Goal: Find specific page/section: Find specific page/section

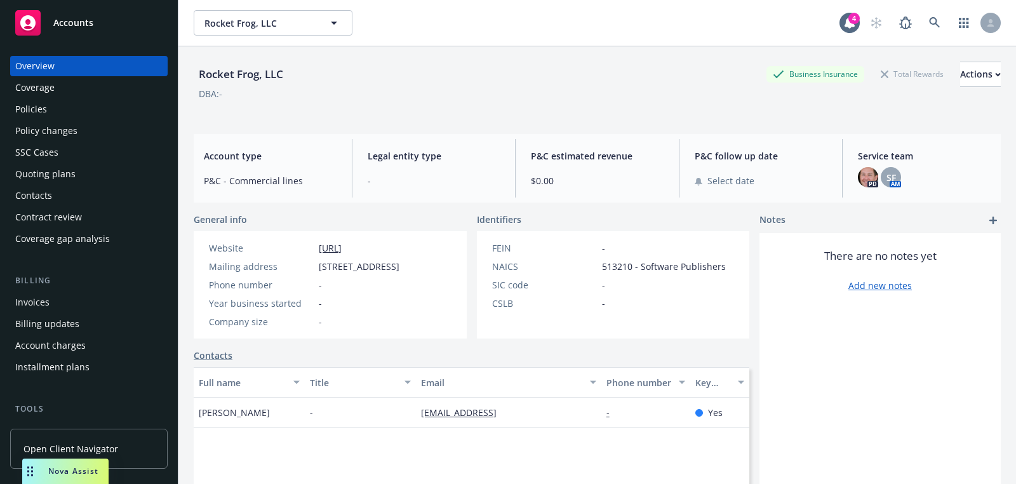
click at [149, 25] on div "Accounts" at bounding box center [88, 22] width 147 height 25
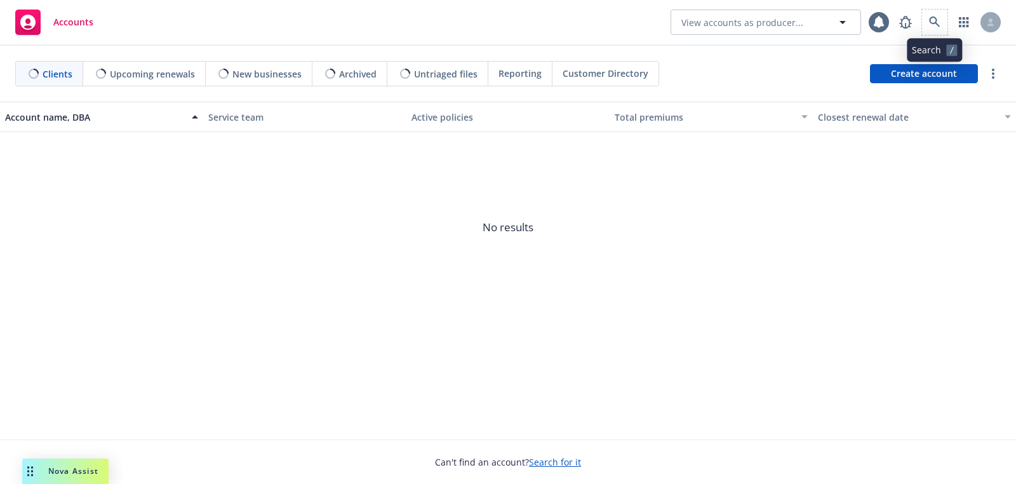
click at [928, 10] on span at bounding box center [934, 22] width 25 height 25
click at [928, 19] on link at bounding box center [934, 22] width 25 height 25
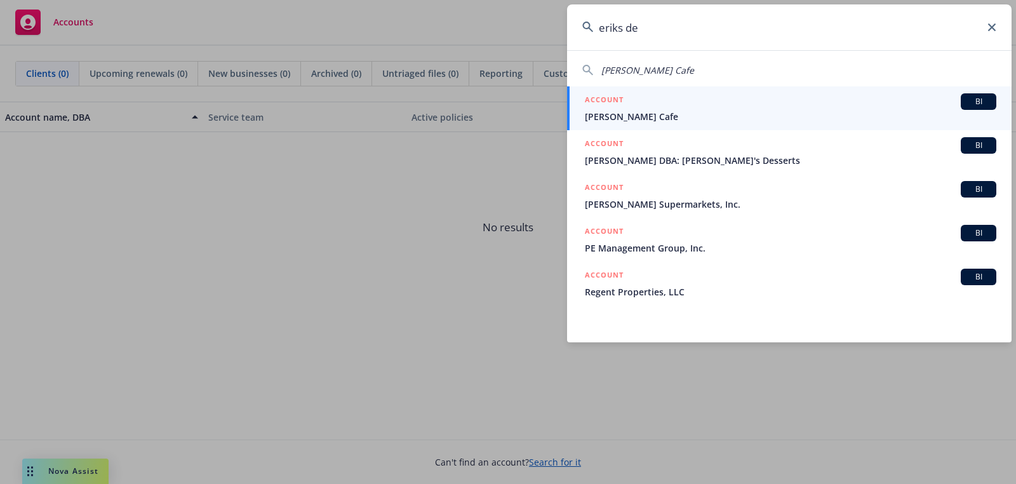
type input "eriks de"
click at [763, 104] on div "ACCOUNT BI" at bounding box center [790, 101] width 411 height 17
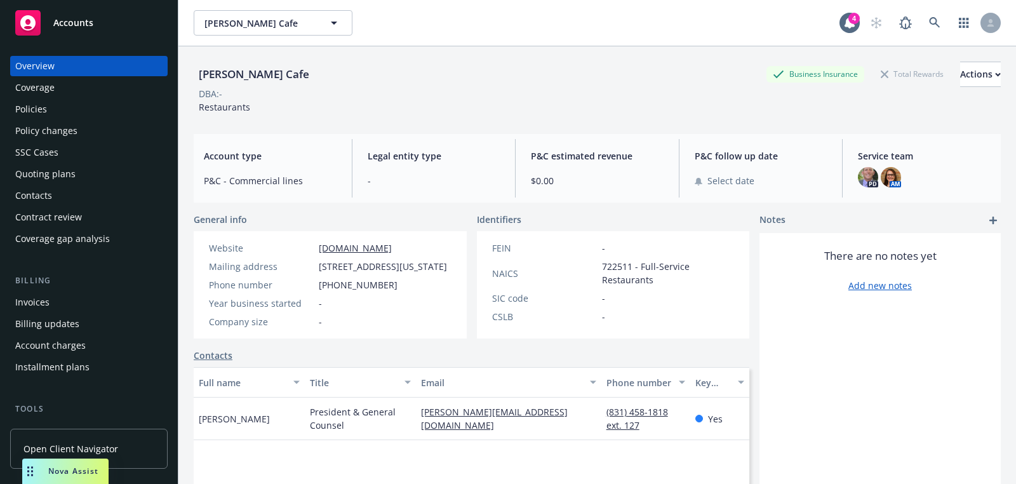
click at [405, 140] on div "Legal entity type -" at bounding box center [433, 168] width 153 height 58
click at [81, 172] on div "Quoting plans" at bounding box center [88, 174] width 147 height 20
